Goal: Answer question/provide support: Share knowledge or assist other users

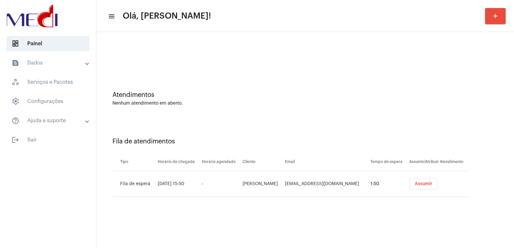
click at [422, 110] on div "Atendimentos Nenhum atendimento em aberto." at bounding box center [305, 95] width 411 height 47
click at [373, 109] on div "Atendimentos Nenhum atendimento em aberto." at bounding box center [305, 95] width 411 height 47
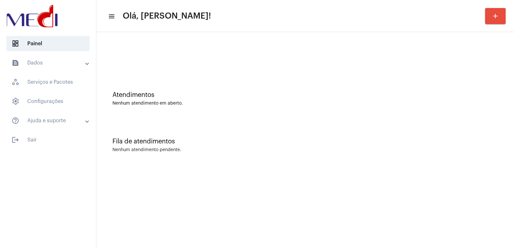
click at [136, 206] on mat-sidenav-content "menu Olá, Vivian! add Atendimentos Nenhum atendimento em aberto. Fila de atendi…" at bounding box center [304, 124] width 417 height 248
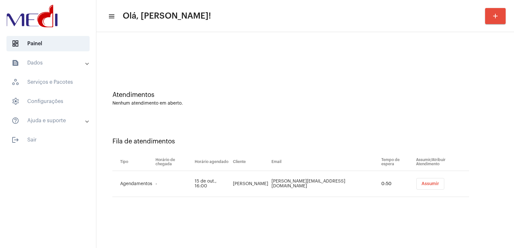
click at [404, 103] on div "Nenhum atendimento em aberto." at bounding box center [304, 103] width 385 height 5
click at [270, 188] on td "TAMARA FERREIRA DE SOUZA" at bounding box center [250, 184] width 39 height 26
click at [270, 184] on td "TAMARA FERREIRA DE SOUZA" at bounding box center [250, 184] width 39 height 26
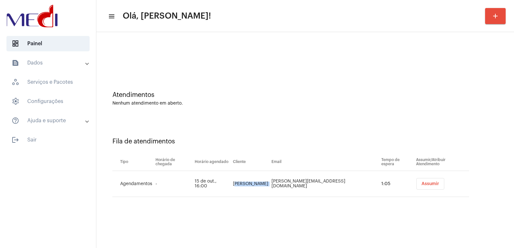
click at [270, 184] on td "TAMARA FERREIRA DE SOUZA" at bounding box center [250, 184] width 39 height 26
copy td "TAMARA FERREIRA DE SOUZA"
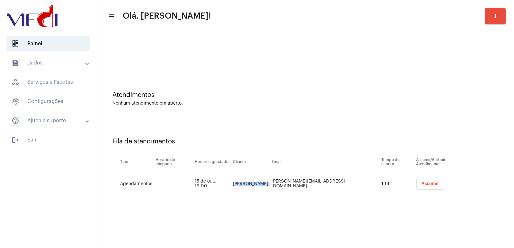
click at [431, 186] on button "Assumir" at bounding box center [430, 184] width 28 height 12
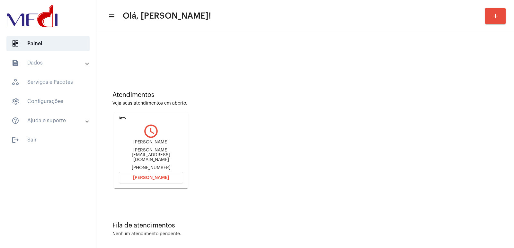
click at [155, 176] on span "Abrir Chamada" at bounding box center [151, 178] width 36 height 4
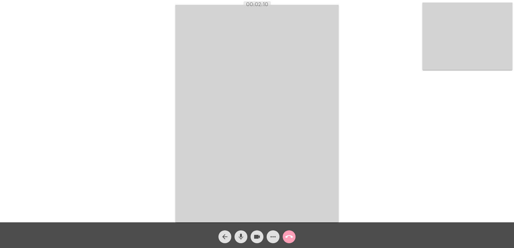
click at [286, 237] on mat-icon "call_end" at bounding box center [289, 237] width 8 height 8
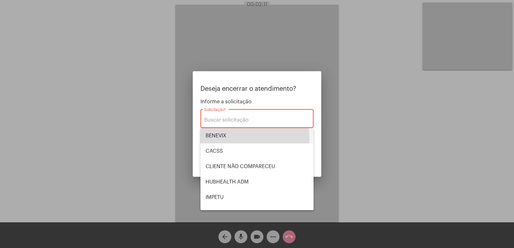
click at [231, 137] on span "BENEVIX" at bounding box center [257, 135] width 103 height 15
type input "BENEVIX"
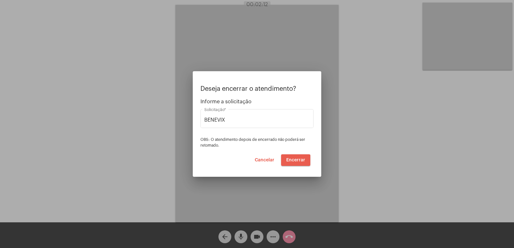
click at [295, 161] on span "Encerrar" at bounding box center [295, 160] width 19 height 4
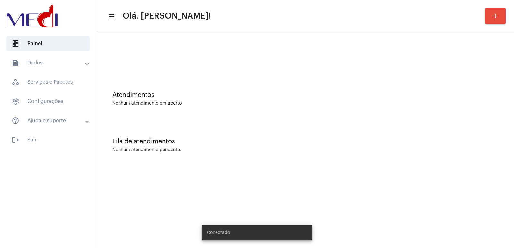
click at [144, 198] on mat-sidenav-content "menu Olá, Vivian! add Atendimentos Nenhum atendimento em aberto. Fila de atendi…" at bounding box center [304, 124] width 417 height 248
drag, startPoint x: 0, startPoint y: 0, endPoint x: 144, endPoint y: 198, distance: 244.8
click at [144, 198] on mat-sidenav-content "menu Olá, Vivian! add Atendimentos Nenhum atendimento em aberto. Fila de atendi…" at bounding box center [304, 124] width 417 height 248
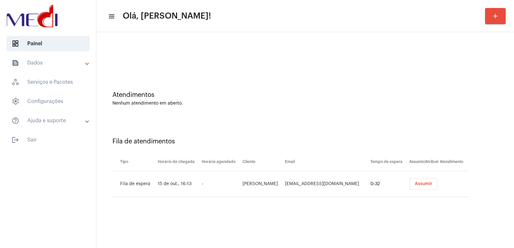
click at [420, 127] on div "Fila de atendimentos Tipo Horário de chegada Horário agendado Cliente Email Tem…" at bounding box center [305, 165] width 411 height 92
click at [268, 184] on td "Nilza Elma Pires" at bounding box center [262, 184] width 42 height 26
click at [269, 182] on td "Nilza Elma Pires" at bounding box center [262, 184] width 42 height 26
copy td "Elma"
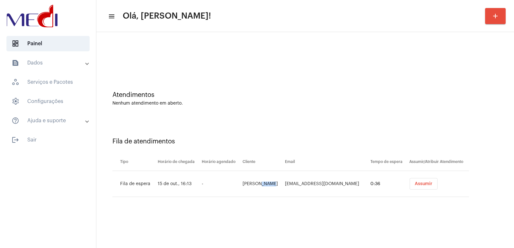
click at [264, 180] on td "Nilza Elma Pires" at bounding box center [262, 184] width 42 height 26
click at [425, 183] on button "Assumir" at bounding box center [423, 184] width 28 height 12
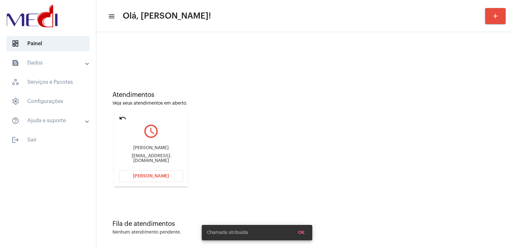
drag, startPoint x: 395, startPoint y: 134, endPoint x: 391, endPoint y: 134, distance: 3.5
click at [395, 134] on div "Atendimentos Veja seus atendimentos em aberto. undo query_builder Nilza Elma Pi…" at bounding box center [305, 136] width 411 height 129
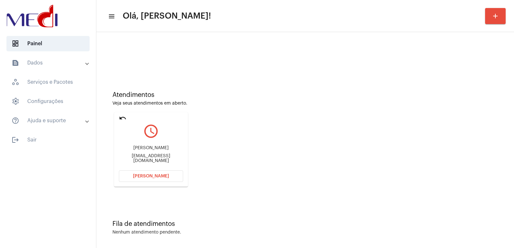
click at [146, 174] on button "Abrir Chamada" at bounding box center [151, 177] width 64 height 12
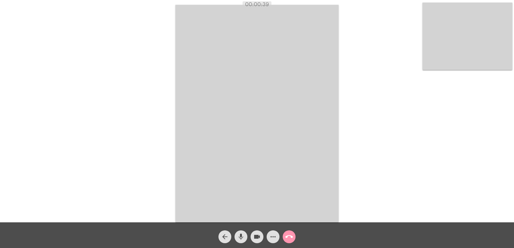
click at [491, 55] on video at bounding box center [467, 36] width 90 height 67
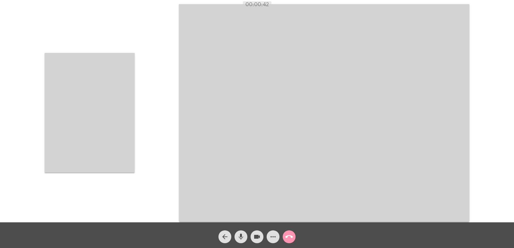
click at [93, 121] on video at bounding box center [90, 113] width 90 height 120
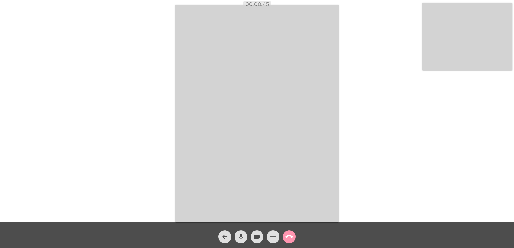
click at [298, 105] on video at bounding box center [256, 114] width 163 height 218
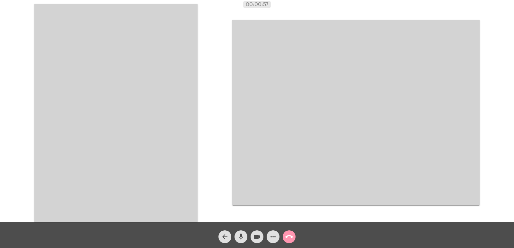
click at [139, 95] on video at bounding box center [115, 113] width 163 height 218
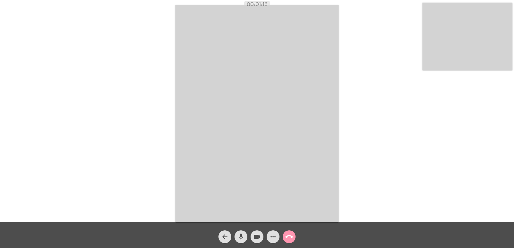
click at [287, 236] on mat-icon "call_end" at bounding box center [289, 237] width 8 height 8
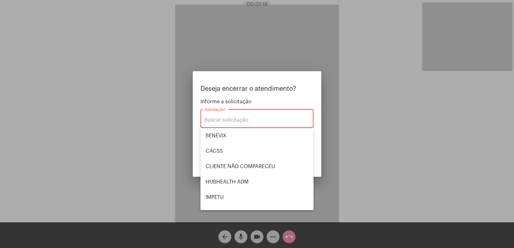
click at [352, 160] on div at bounding box center [257, 124] width 514 height 248
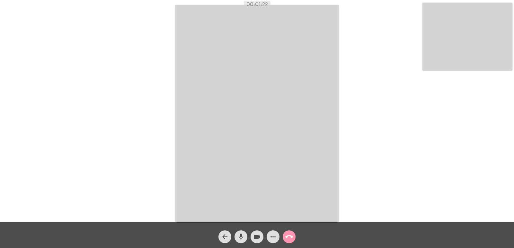
click at [289, 236] on mat-icon "call_end" at bounding box center [289, 237] width 8 height 8
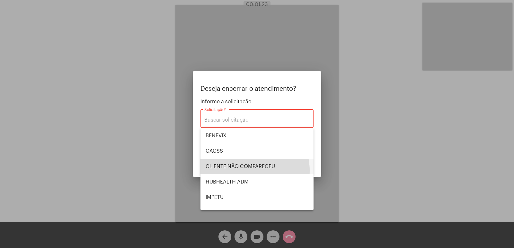
click at [245, 171] on span "CLIENTE NÃO COMPARECEU" at bounding box center [257, 166] width 103 height 15
type input "CLIENTE NÃO COMPARECEU"
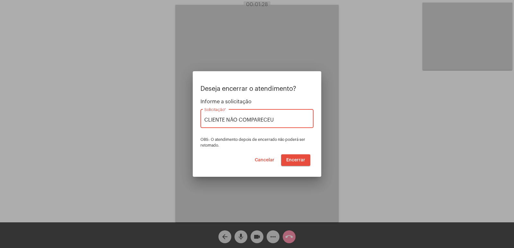
click at [295, 162] on span "Encerrar" at bounding box center [295, 160] width 19 height 4
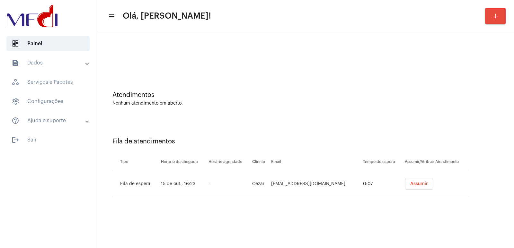
click at [436, 136] on div "Fila de atendimentos Tipo Horário de chegada Horário agendado Cliente Email Tem…" at bounding box center [305, 165] width 411 height 92
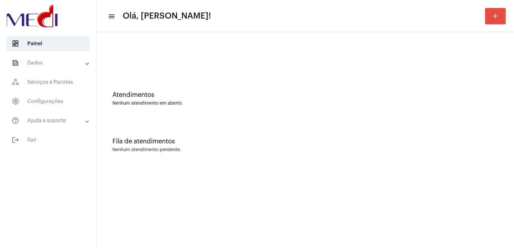
click at [283, 185] on mat-sidenav-content "menu Olá, [PERSON_NAME]! add Atendimentos Nenhum atendimento em aberto. Fila de…" at bounding box center [304, 124] width 417 height 248
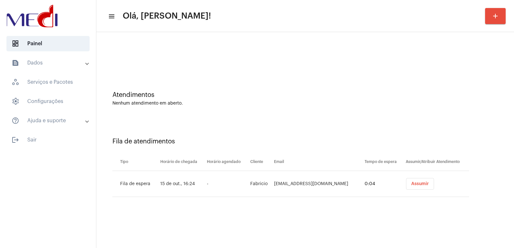
click at [414, 186] on span "Assumir" at bounding box center [420, 184] width 18 height 4
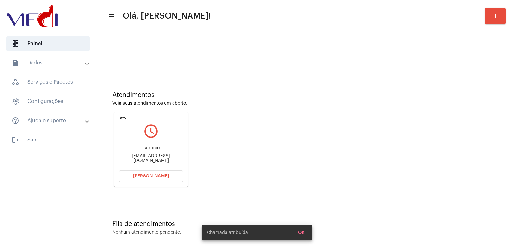
click at [141, 157] on div "fabriciogerolinjr@gmail.com" at bounding box center [151, 159] width 64 height 10
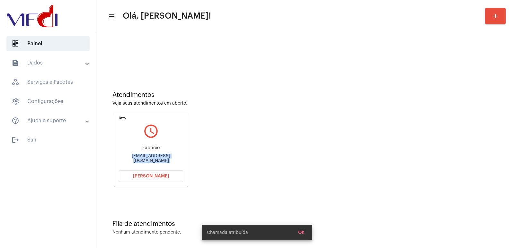
click at [142, 157] on div "fabriciogerolinjr@gmail.com" at bounding box center [151, 159] width 64 height 10
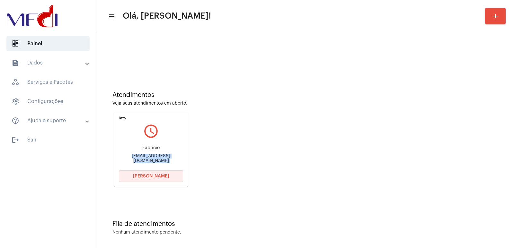
click at [147, 172] on button "Abrir Chamada" at bounding box center [151, 177] width 64 height 12
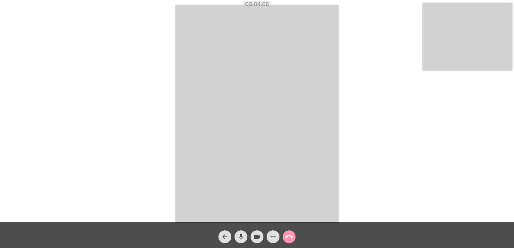
click at [289, 238] on mat-icon "call_end" at bounding box center [289, 237] width 8 height 8
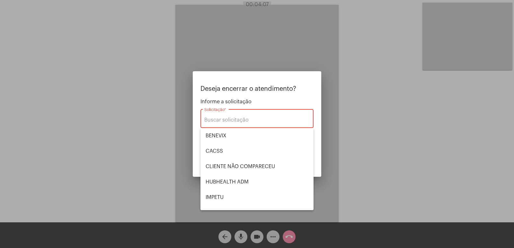
scroll to position [134, 0]
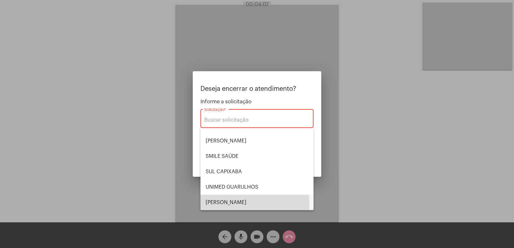
click at [236, 204] on span "VERA CRUZ" at bounding box center [257, 202] width 103 height 15
type input "VERA CRUZ"
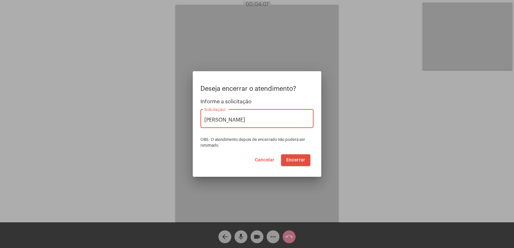
click at [292, 163] on button "Encerrar" at bounding box center [295, 160] width 29 height 12
click at [295, 158] on span "Encerrar" at bounding box center [295, 160] width 19 height 4
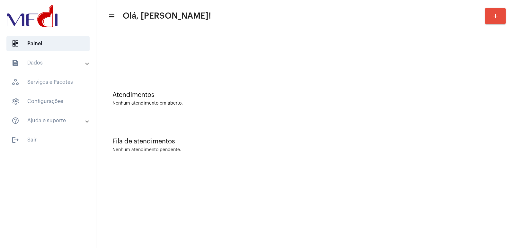
click at [403, 112] on div "Atendimentos Nenhum atendimento em aberto." at bounding box center [305, 95] width 411 height 47
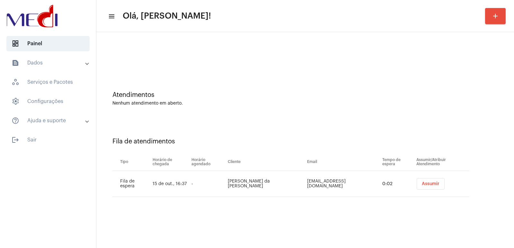
click at [431, 183] on span "Assumir" at bounding box center [431, 184] width 18 height 4
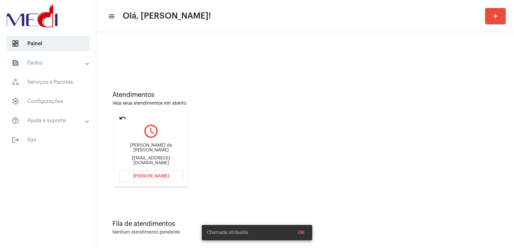
click at [144, 136] on mat-icon "query_builder" at bounding box center [151, 131] width 64 height 16
click at [132, 147] on div "Tânia Bezerra da Silva Almeida tania_half@hotmail.com" at bounding box center [151, 154] width 64 height 29
copy div "Tânia Bezerra da Silva Almeida"
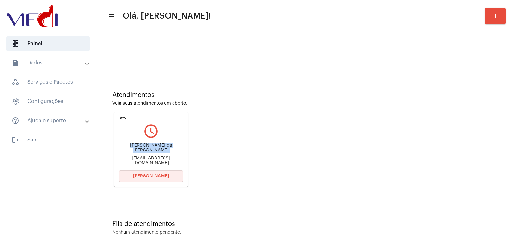
drag, startPoint x: 148, startPoint y: 176, endPoint x: 148, endPoint y: 158, distance: 17.3
click at [148, 172] on button "Abrir Chamada" at bounding box center [151, 177] width 64 height 12
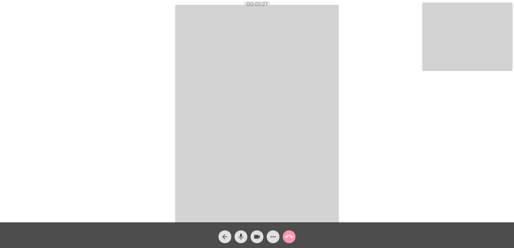
click at [467, 55] on video at bounding box center [467, 36] width 90 height 67
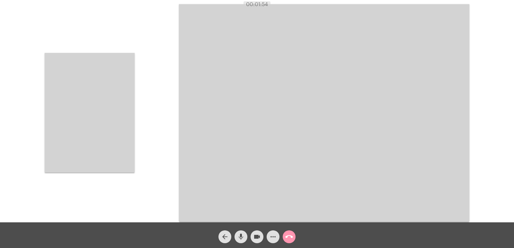
click at [102, 108] on video at bounding box center [90, 113] width 90 height 120
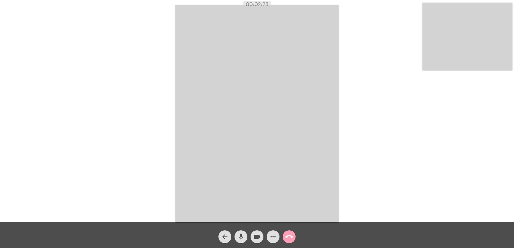
click at [293, 235] on button "call_end" at bounding box center [289, 237] width 13 height 13
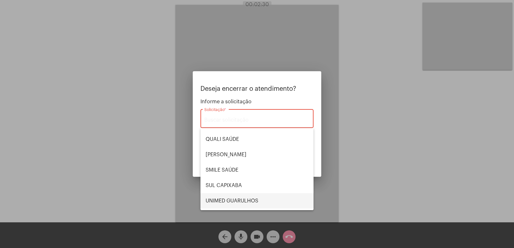
scroll to position [134, 0]
drag, startPoint x: 234, startPoint y: 208, endPoint x: 249, endPoint y: 203, distance: 16.2
click at [234, 209] on span "[PERSON_NAME]" at bounding box center [257, 202] width 103 height 15
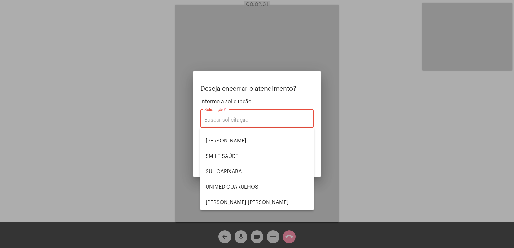
type input "VERA CRUZ"
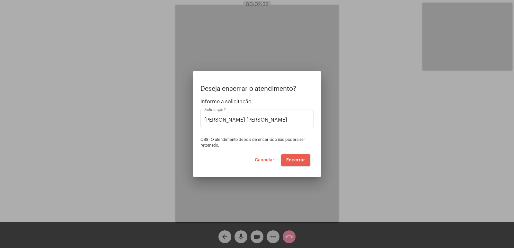
click at [293, 162] on span "Encerrar" at bounding box center [295, 160] width 19 height 4
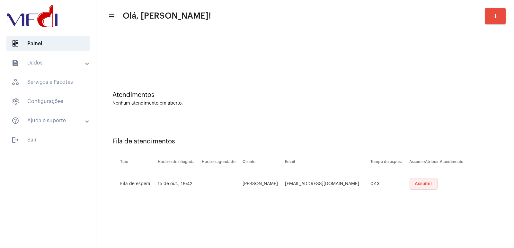
click at [420, 186] on span "Assumir" at bounding box center [424, 184] width 18 height 4
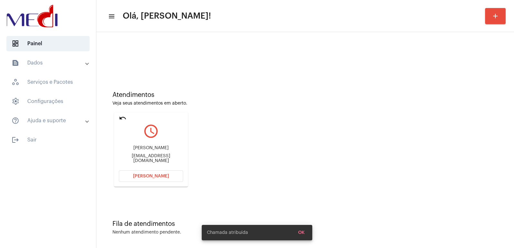
click at [142, 158] on div "edgarricardomachado@gmail.com" at bounding box center [151, 159] width 64 height 10
copy mat-card-content "edgarricardomachado@gmail.com Abrir Chamada"
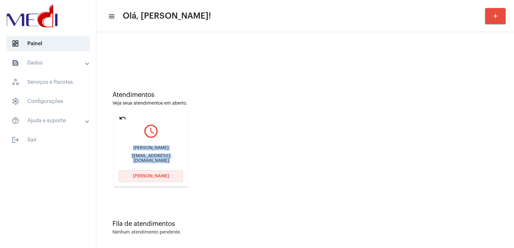
click at [143, 178] on span "Abrir Chamada" at bounding box center [151, 176] width 36 height 4
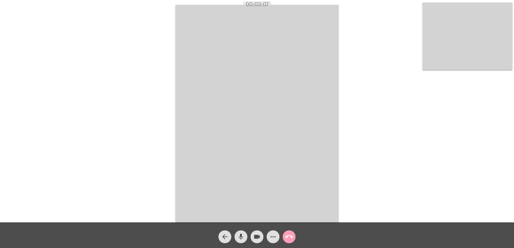
click at [290, 235] on mat-icon "call_end" at bounding box center [289, 237] width 8 height 8
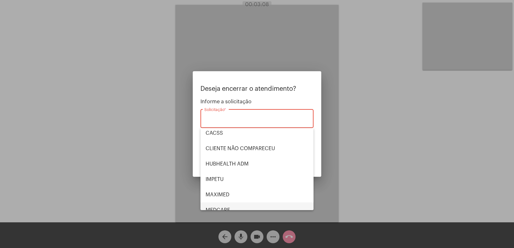
scroll to position [32, 0]
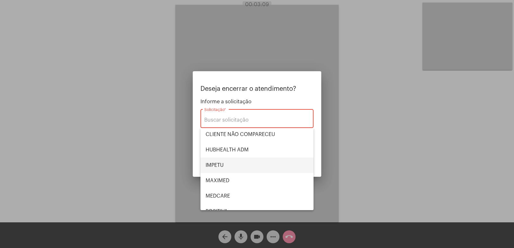
click at [214, 159] on span "IMPETU" at bounding box center [257, 165] width 103 height 15
type input "IMPETU"
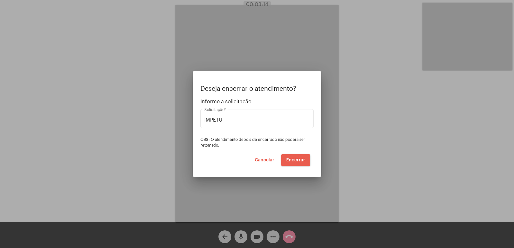
click at [296, 160] on span "Encerrar" at bounding box center [295, 160] width 19 height 4
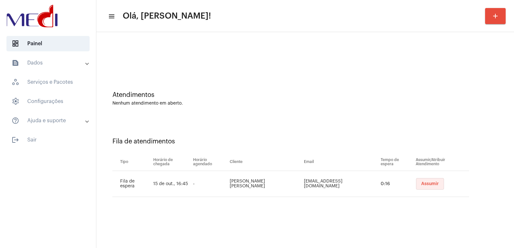
click at [421, 182] on span "Assumir" at bounding box center [430, 184] width 18 height 4
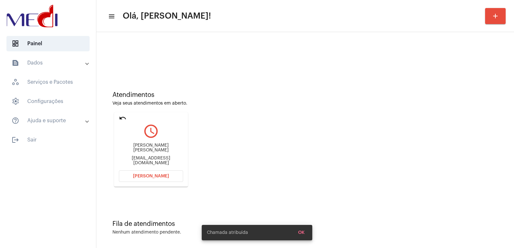
click at [150, 158] on div "malilacolares@gmail.com" at bounding box center [151, 161] width 64 height 10
click at [144, 151] on div "Ana Valentina Motta Bastos" at bounding box center [151, 148] width 64 height 10
copy div "Ana Valentina Motta Bastos"
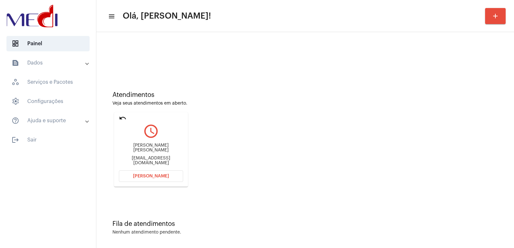
click at [163, 177] on span "[PERSON_NAME]" at bounding box center [151, 176] width 36 height 4
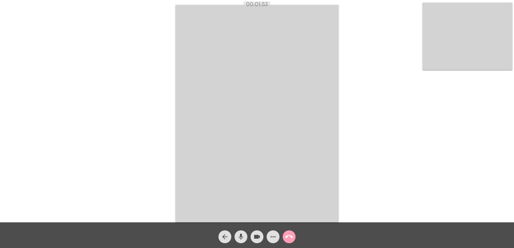
click at [293, 237] on mat-icon "call_end" at bounding box center [289, 237] width 8 height 8
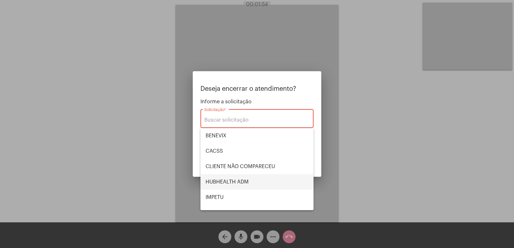
click at [236, 181] on span "HUBHEALTH ADM" at bounding box center [257, 181] width 103 height 15
type input "HUBHEALTH ADM"
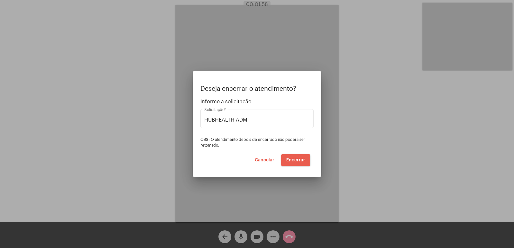
click at [294, 157] on button "Encerrar" at bounding box center [295, 160] width 29 height 12
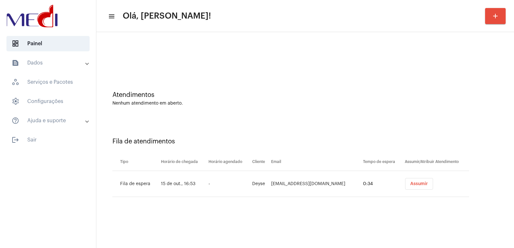
click at [413, 184] on span "Assumir" at bounding box center [419, 184] width 18 height 4
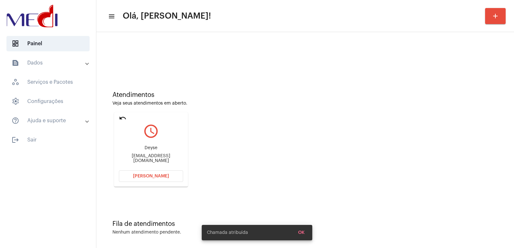
click at [148, 157] on div "[EMAIL_ADDRESS][DOMAIN_NAME]" at bounding box center [151, 159] width 64 height 10
copy mat-card-content "[EMAIL_ADDRESS][DOMAIN_NAME] [PERSON_NAME]"
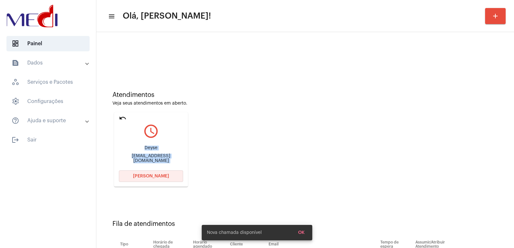
click at [156, 172] on button "[PERSON_NAME]" at bounding box center [151, 177] width 64 height 12
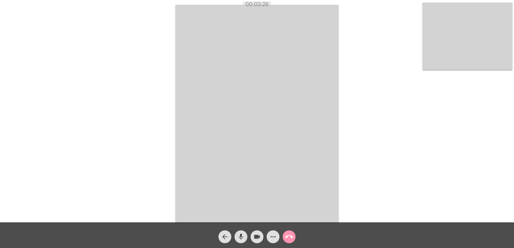
click at [482, 30] on video at bounding box center [467, 36] width 90 height 67
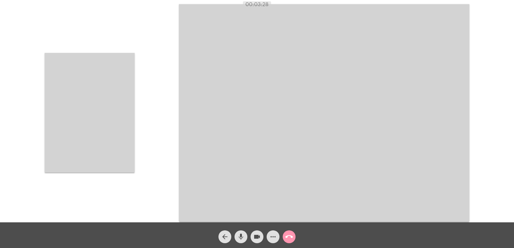
click at [127, 126] on video at bounding box center [90, 113] width 90 height 120
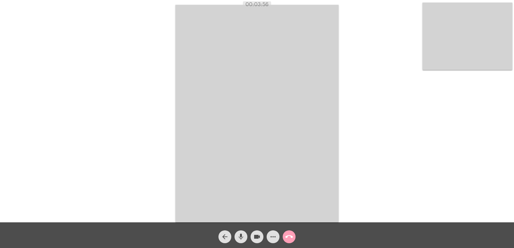
click at [288, 234] on mat-icon "call_end" at bounding box center [289, 237] width 8 height 8
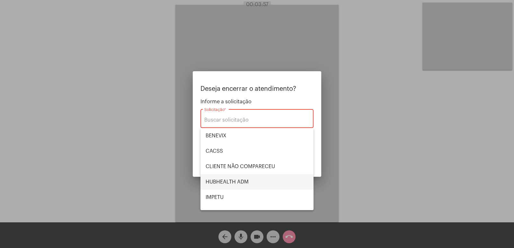
click at [236, 182] on span "HUBHEALTH ADM" at bounding box center [257, 181] width 103 height 15
type input "HUBHEALTH ADM"
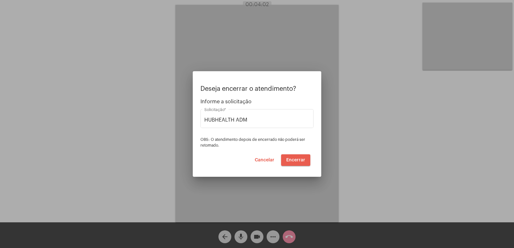
click at [302, 160] on span "Encerrar" at bounding box center [295, 160] width 19 height 4
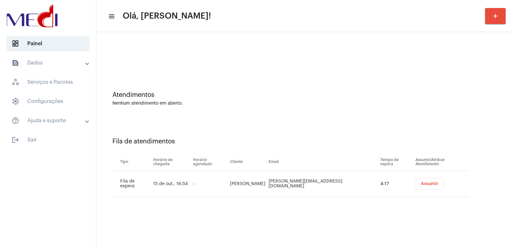
click at [262, 187] on td "Vanessa Peressin" at bounding box center [247, 184] width 39 height 26
copy td "Vanessa Peressin"
click at [422, 181] on button "Assumir" at bounding box center [430, 184] width 28 height 12
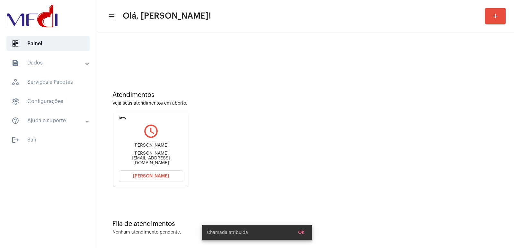
click at [453, 118] on div "Atendimentos Veja seus atendimentos em aberto. undo query_builder Vanessa Peres…" at bounding box center [305, 136] width 411 height 129
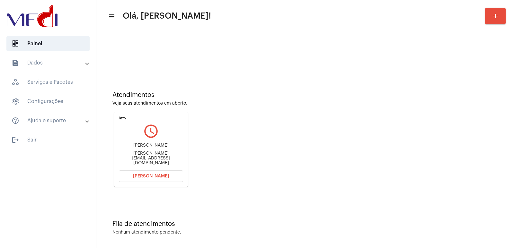
click at [145, 175] on span "Abrir Chamada" at bounding box center [151, 176] width 36 height 4
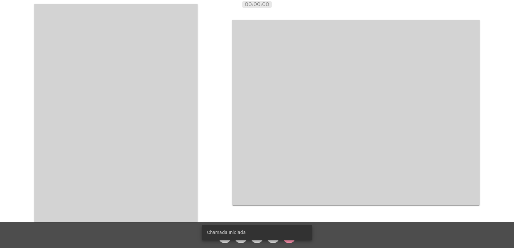
click at [398, 118] on video at bounding box center [355, 112] width 247 height 185
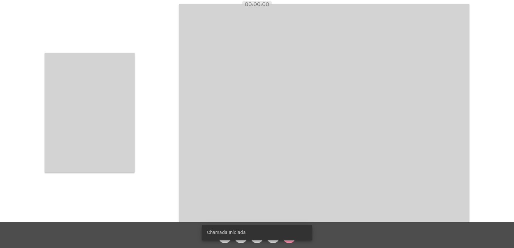
click at [398, 117] on video at bounding box center [324, 113] width 290 height 218
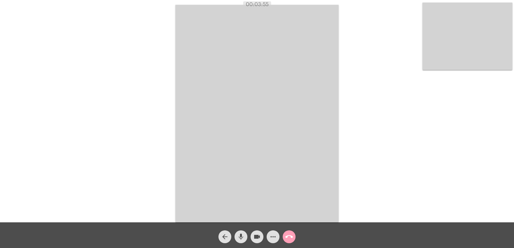
click at [292, 235] on mat-icon "call_end" at bounding box center [289, 237] width 8 height 8
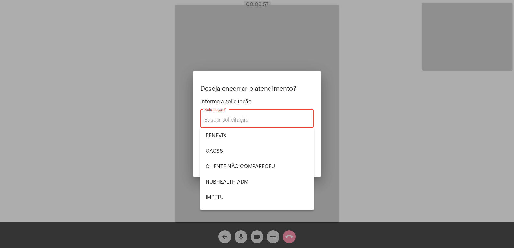
scroll to position [134, 0]
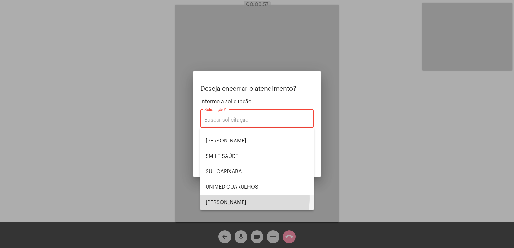
click at [230, 198] on span "VERA CRUZ" at bounding box center [257, 202] width 103 height 15
type input "VERA CRUZ"
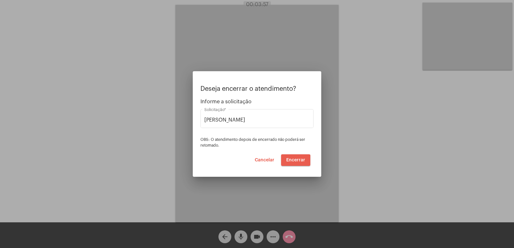
click at [289, 161] on span "Encerrar" at bounding box center [295, 160] width 19 height 4
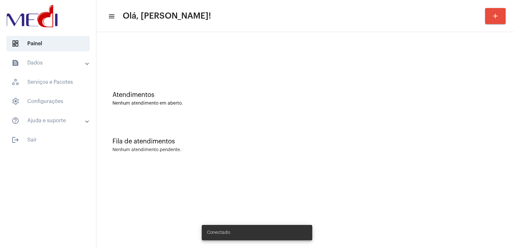
click at [408, 168] on div "Atendimentos Nenhum atendimento em aberto. Fila de atendimentos Nenhum atendime…" at bounding box center [304, 100] width 417 height 136
